Goal: Register for event/course

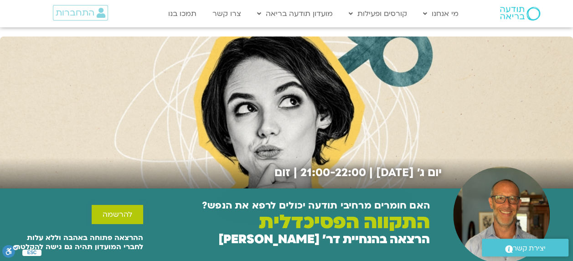
click at [116, 213] on span "להרשמה" at bounding box center [117, 214] width 30 height 8
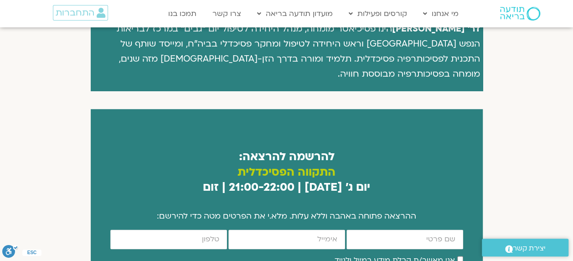
scroll to position [497, 0]
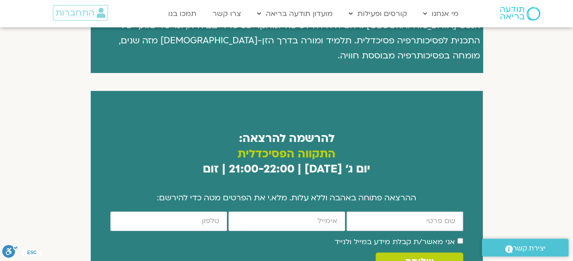
click at [397, 211] on input "firstname" at bounding box center [404, 221] width 117 height 20
type input "‪מינה"
click at [306, 211] on input "email" at bounding box center [286, 221] width 117 height 20
type input "minaort@gmail.com"
type input "0522319288"
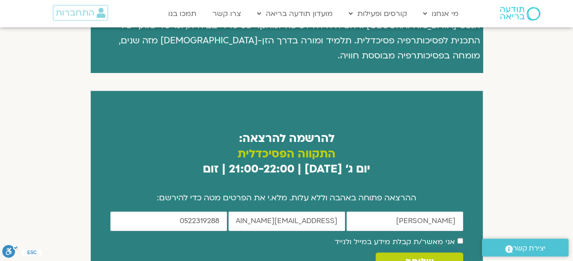
click at [425, 256] on span "שליחה" at bounding box center [419, 261] width 28 height 10
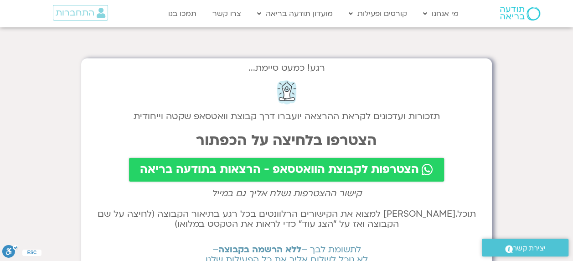
click at [312, 167] on span "הצטרפות לקבוצת הוואטסאפ - הרצאות בתודעה בריאה" at bounding box center [279, 169] width 279 height 13
